Goal: Task Accomplishment & Management: Manage account settings

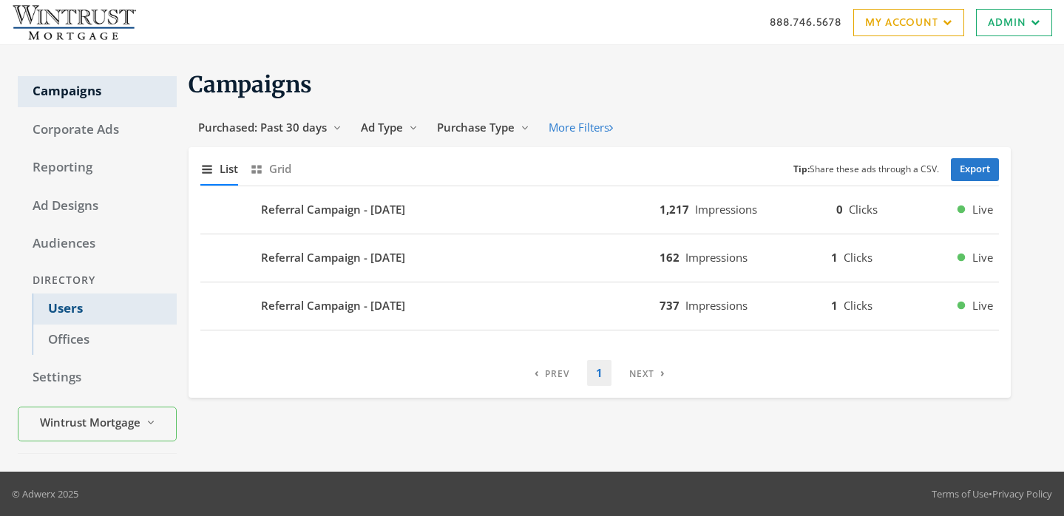
click at [64, 305] on link "Users" at bounding box center [105, 309] width 144 height 31
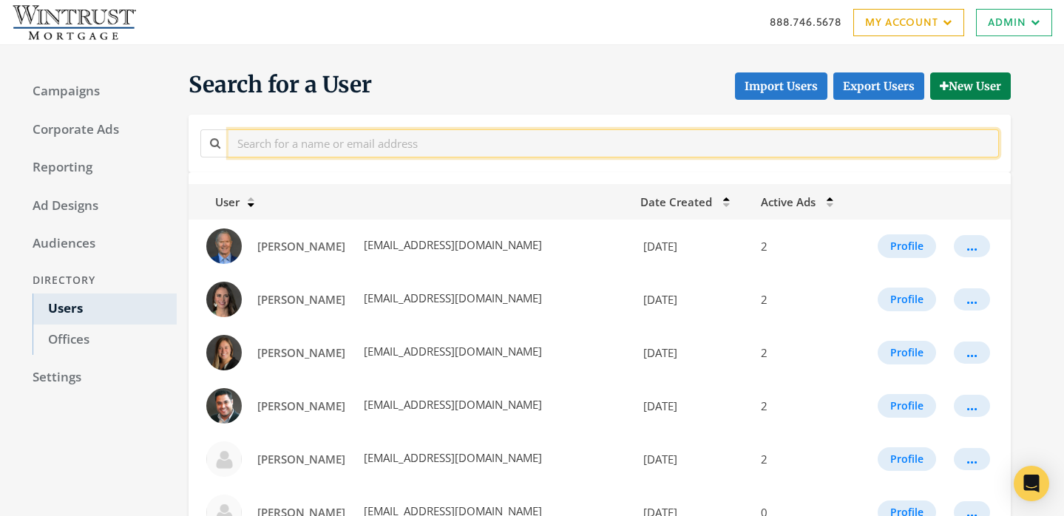
click at [412, 145] on input "text" at bounding box center [613, 142] width 770 height 27
paste input "([EMAIL_ADDRESS][DOMAIN_NAME]"
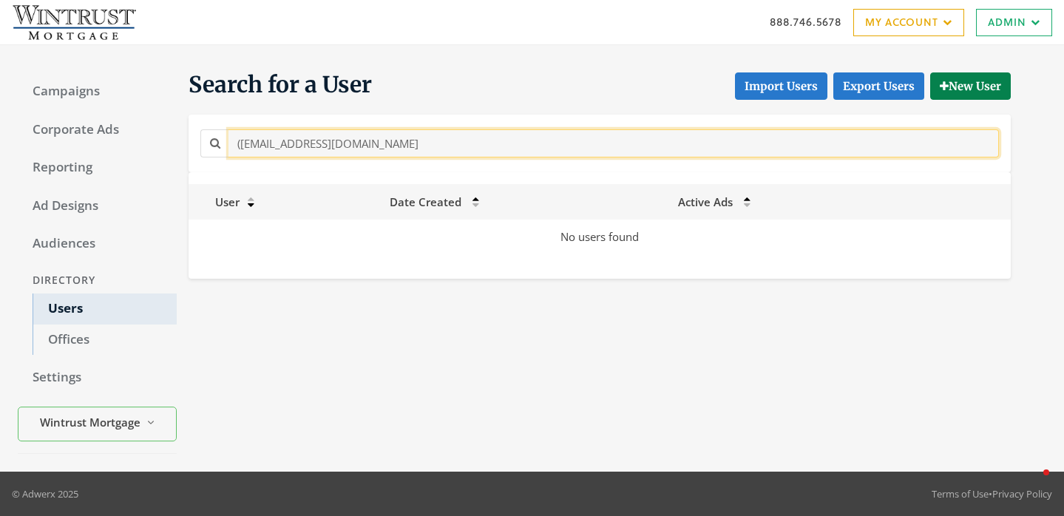
click at [239, 142] on input "([EMAIL_ADDRESS][DOMAIN_NAME]" at bounding box center [613, 142] width 770 height 27
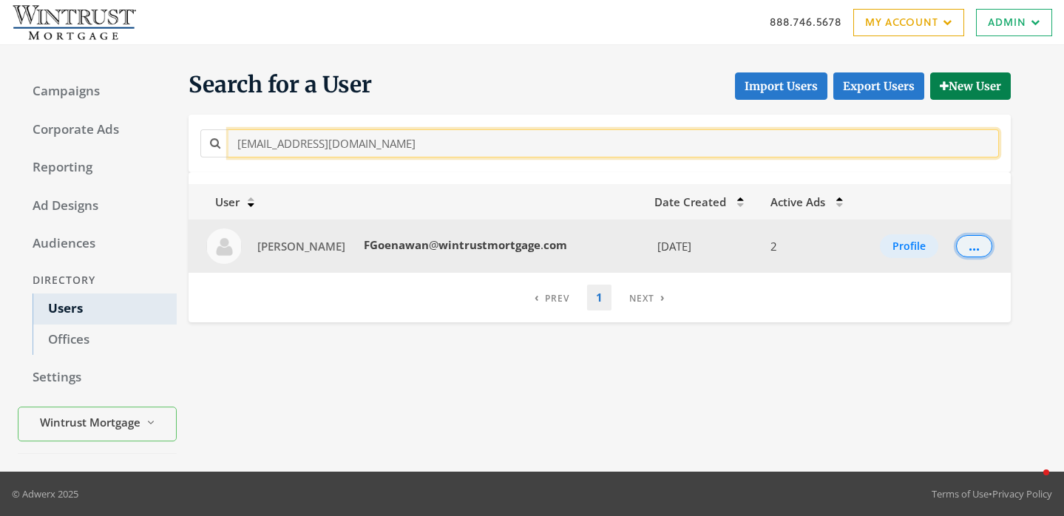
type input "[EMAIL_ADDRESS][DOMAIN_NAME]"
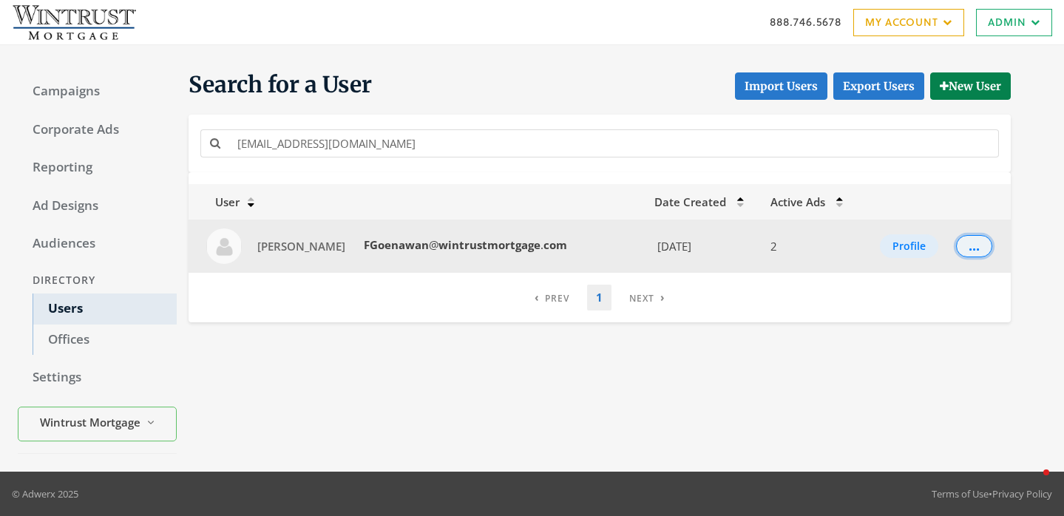
click at [974, 247] on div "..." at bounding box center [974, 245] width 11 height 1
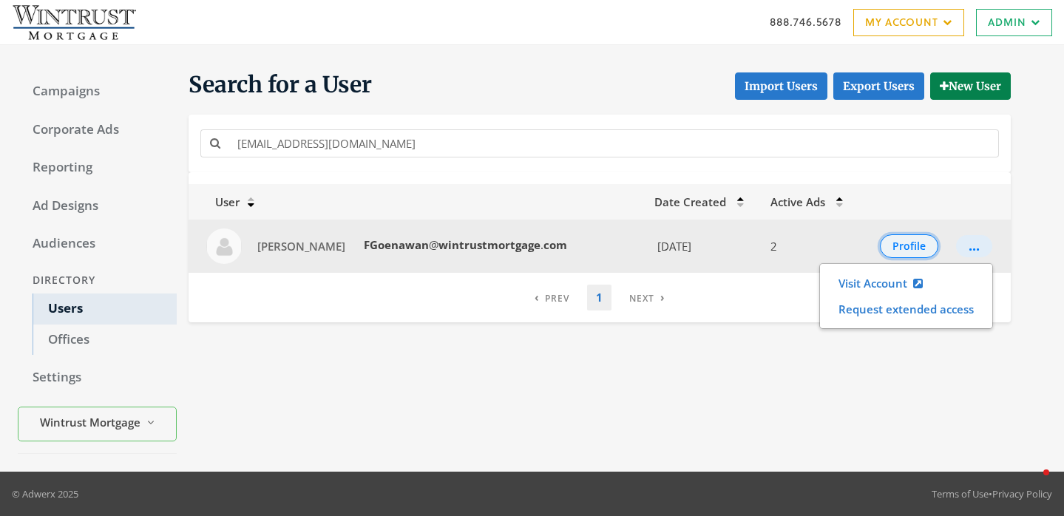
click at [897, 235] on button "Profile" at bounding box center [909, 246] width 58 height 24
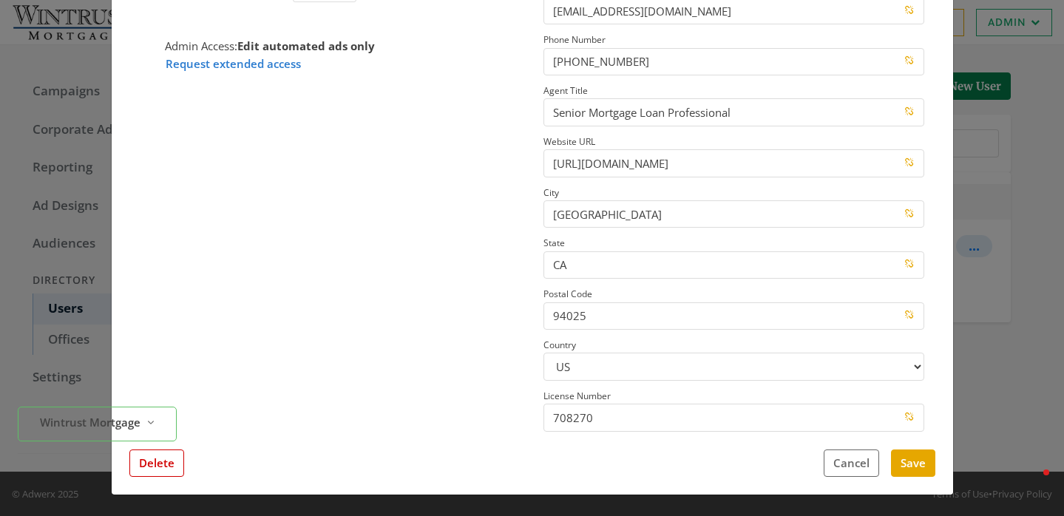
scroll to position [225, 0]
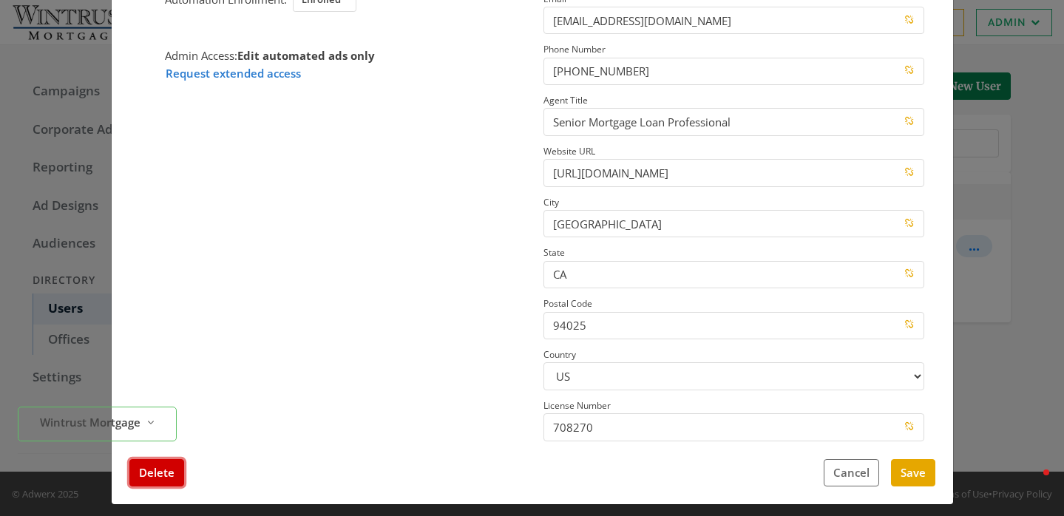
click at [158, 479] on button "Delete" at bounding box center [156, 472] width 55 height 27
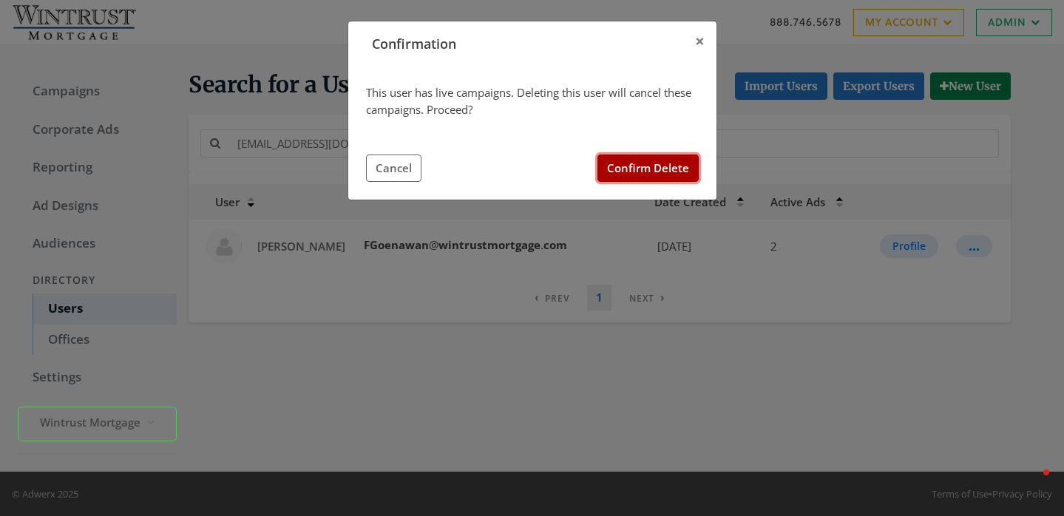
click at [659, 169] on button "Confirm Delete" at bounding box center [647, 168] width 101 height 27
